Goal: Find specific fact: Find specific fact

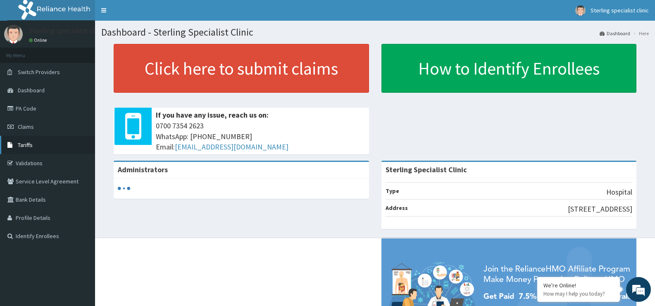
click at [55, 139] on link "Tariffs" at bounding box center [47, 145] width 95 height 18
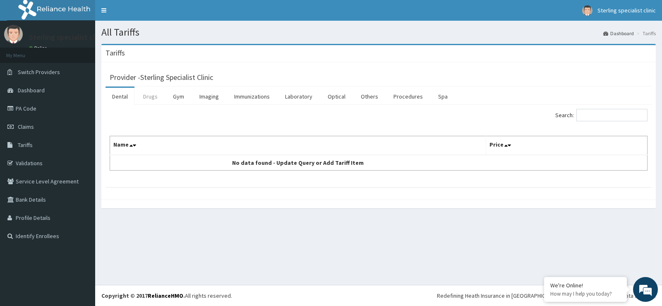
click at [151, 100] on link "Drugs" at bounding box center [150, 96] width 28 height 17
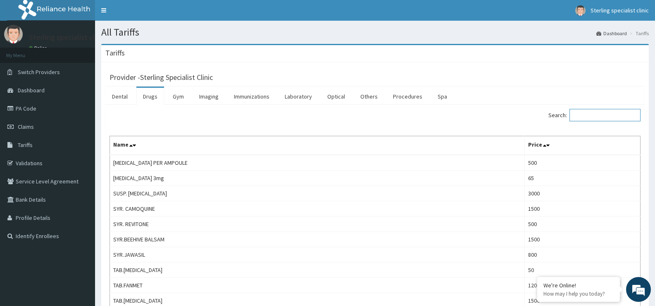
click at [588, 116] on input "Search:" at bounding box center [605, 115] width 71 height 12
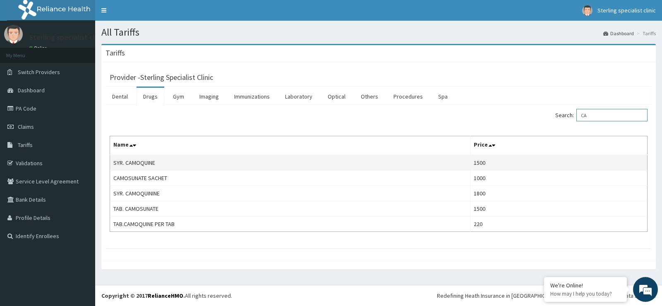
type input "C"
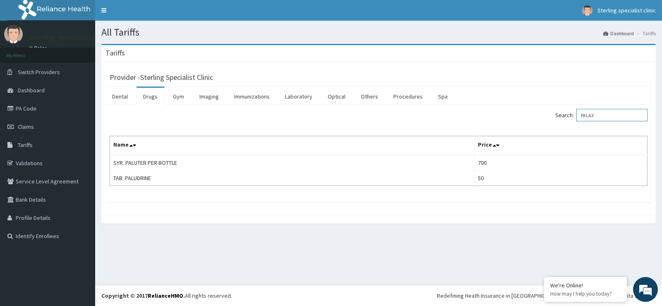
type input "PALAX"
